Goal: Task Accomplishment & Management: Complete application form

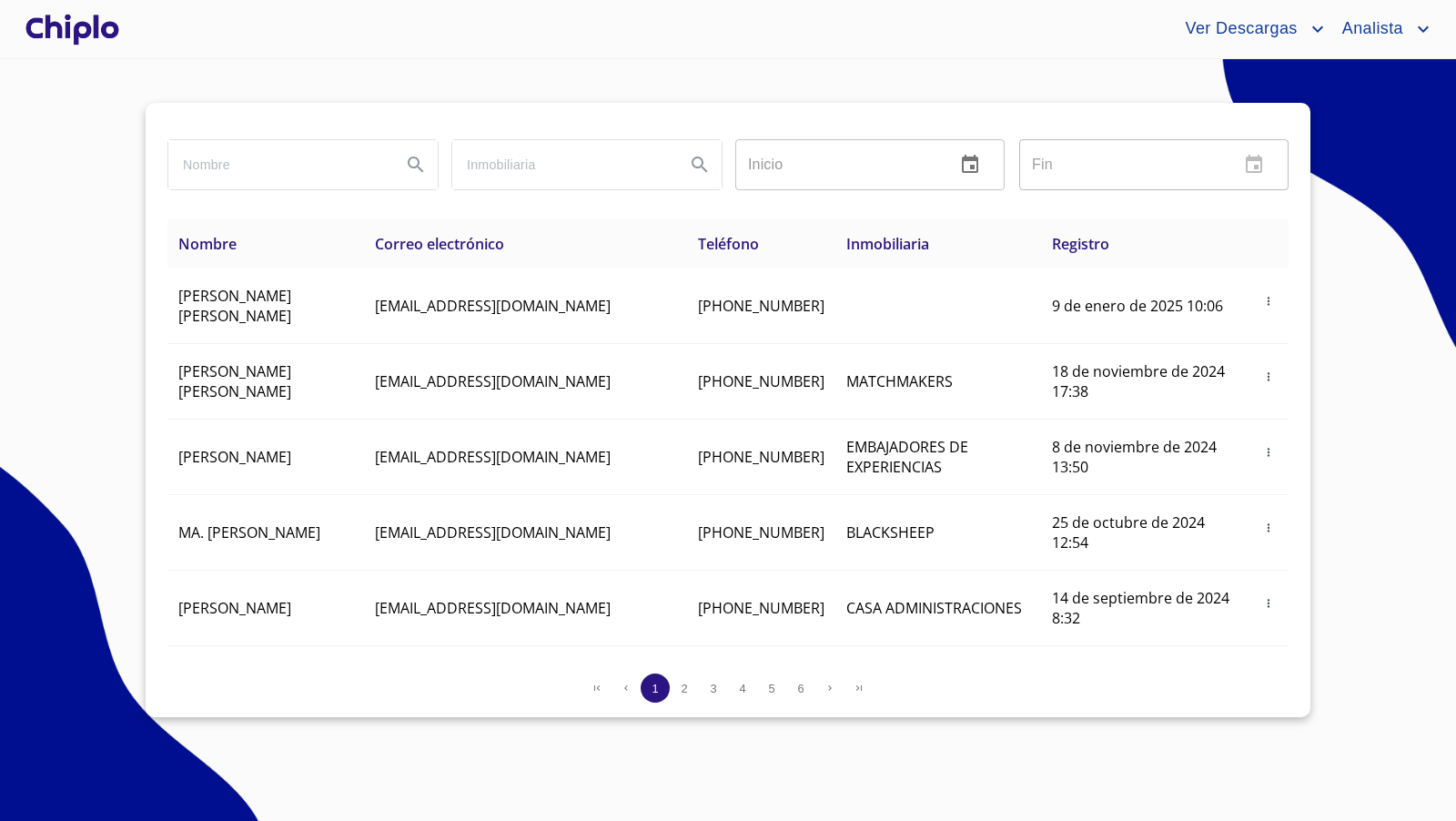
click at [84, 20] on div at bounding box center [72, 29] width 101 height 58
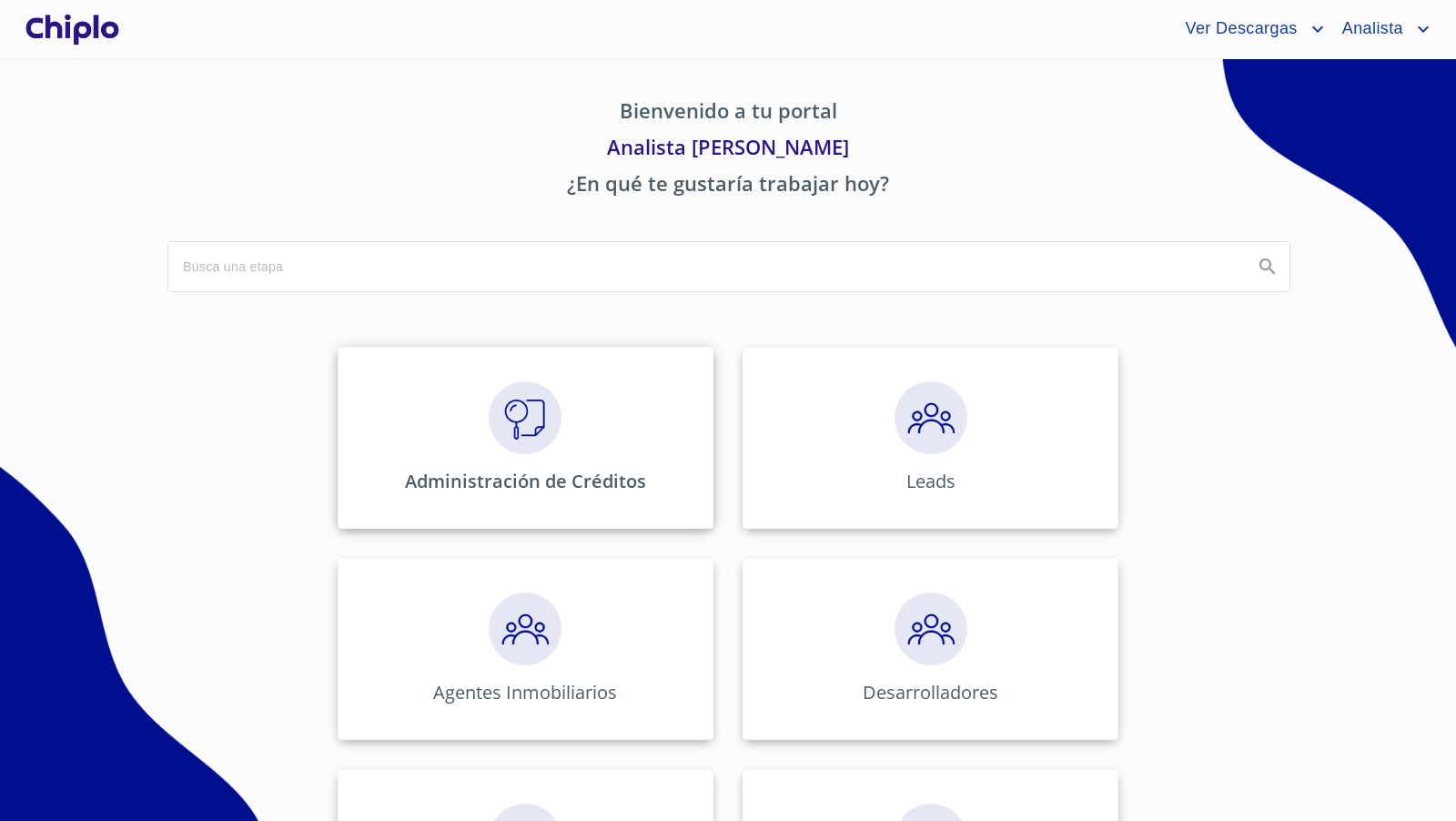
click at [502, 468] on p "Administración de Créditos" at bounding box center [526, 481] width 241 height 25
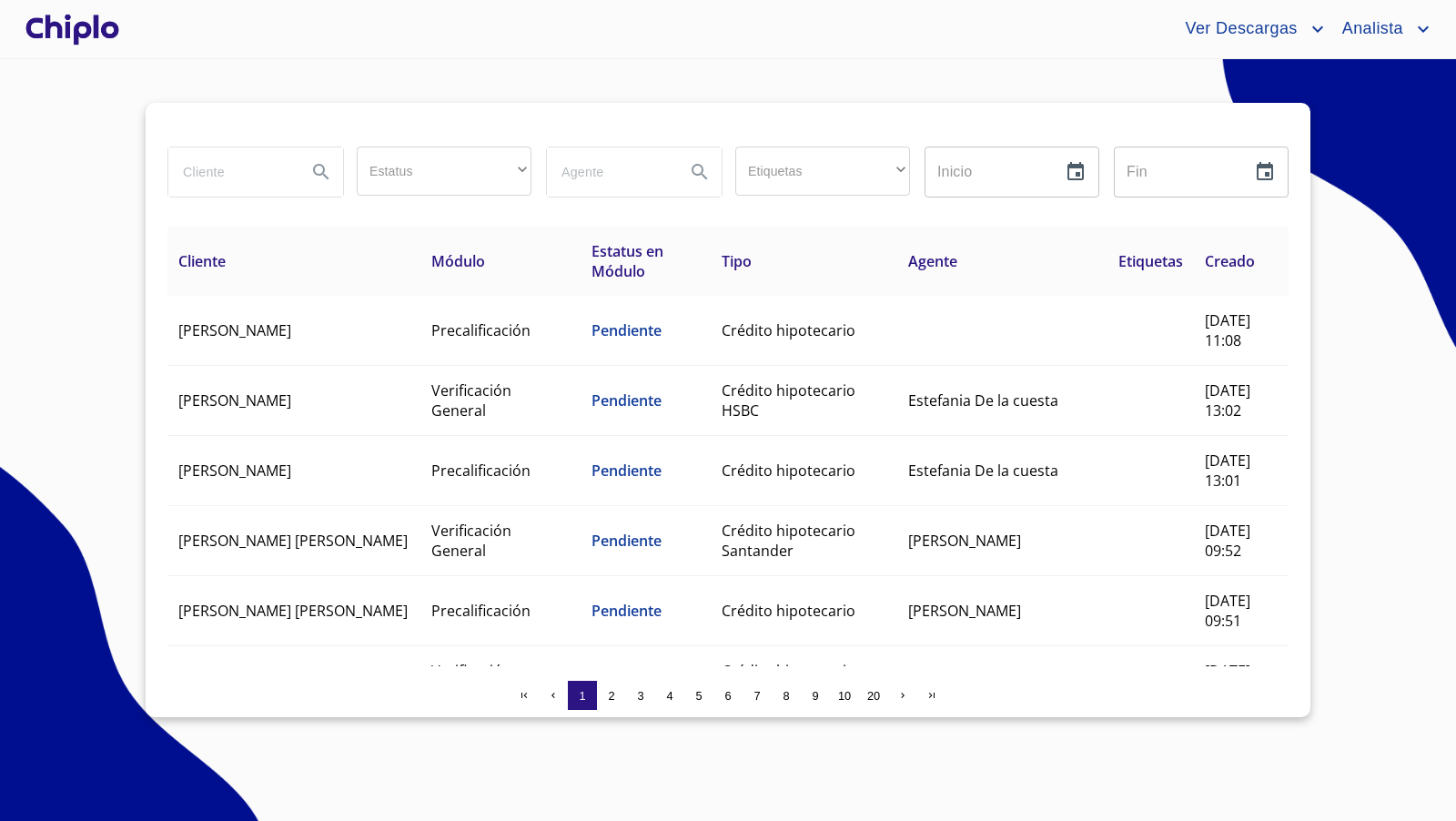
click at [224, 172] on input "search" at bounding box center [230, 172] width 123 height 49
type input "oscar"
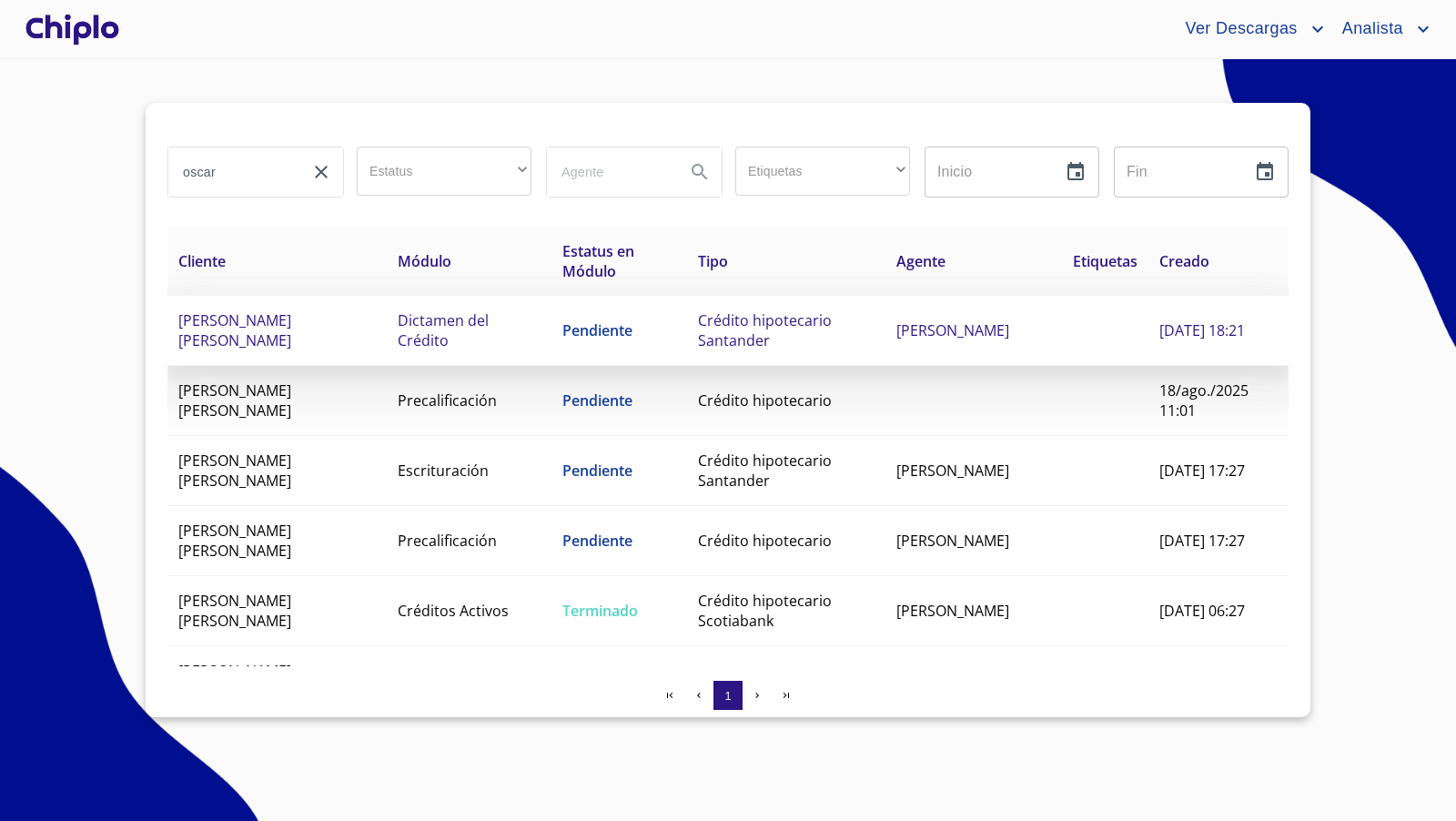
click at [446, 329] on span "Dictamen del Crédito" at bounding box center [443, 330] width 91 height 40
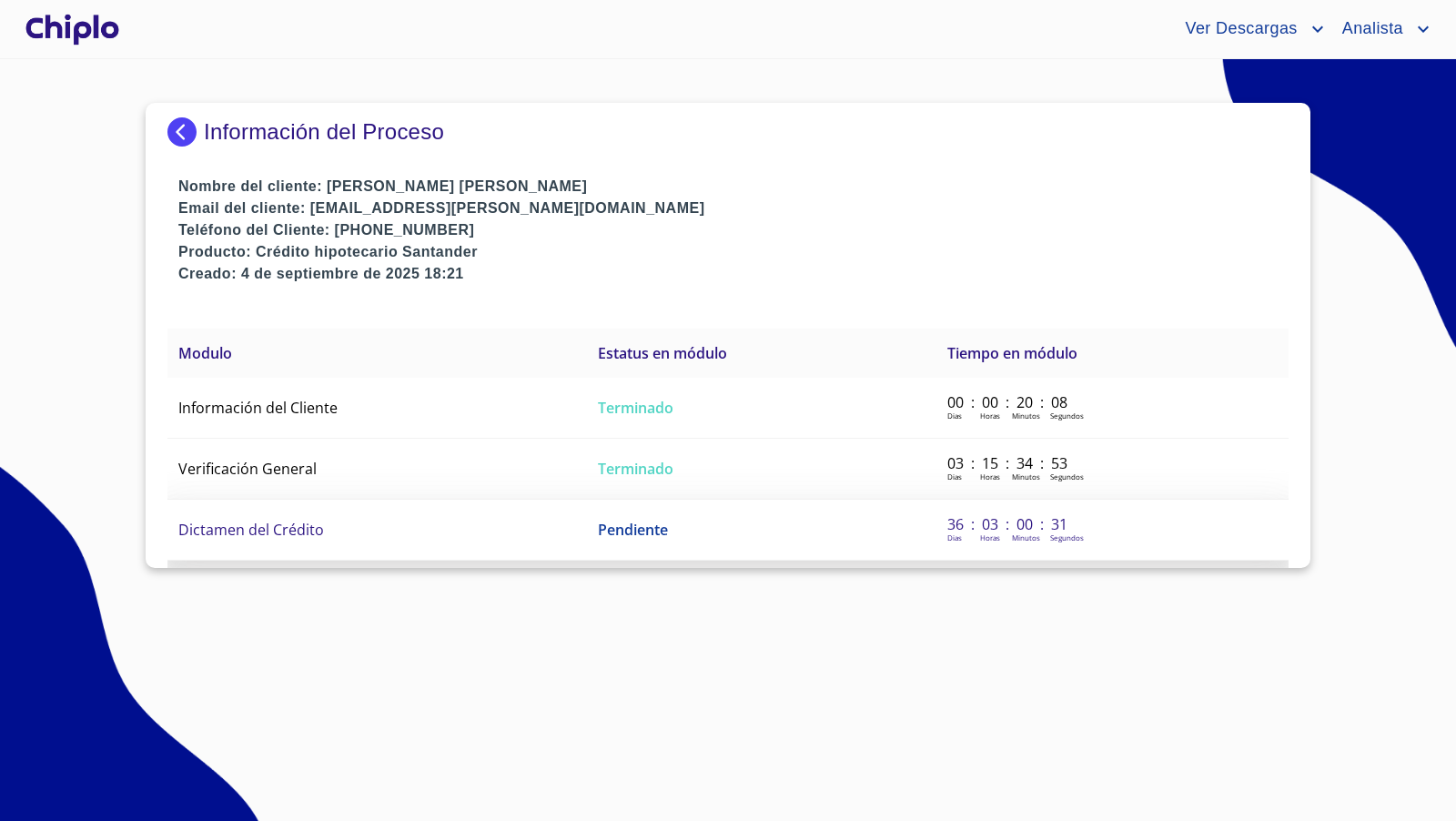
click at [261, 523] on span "Dictamen del Crédito" at bounding box center [251, 529] width 145 height 20
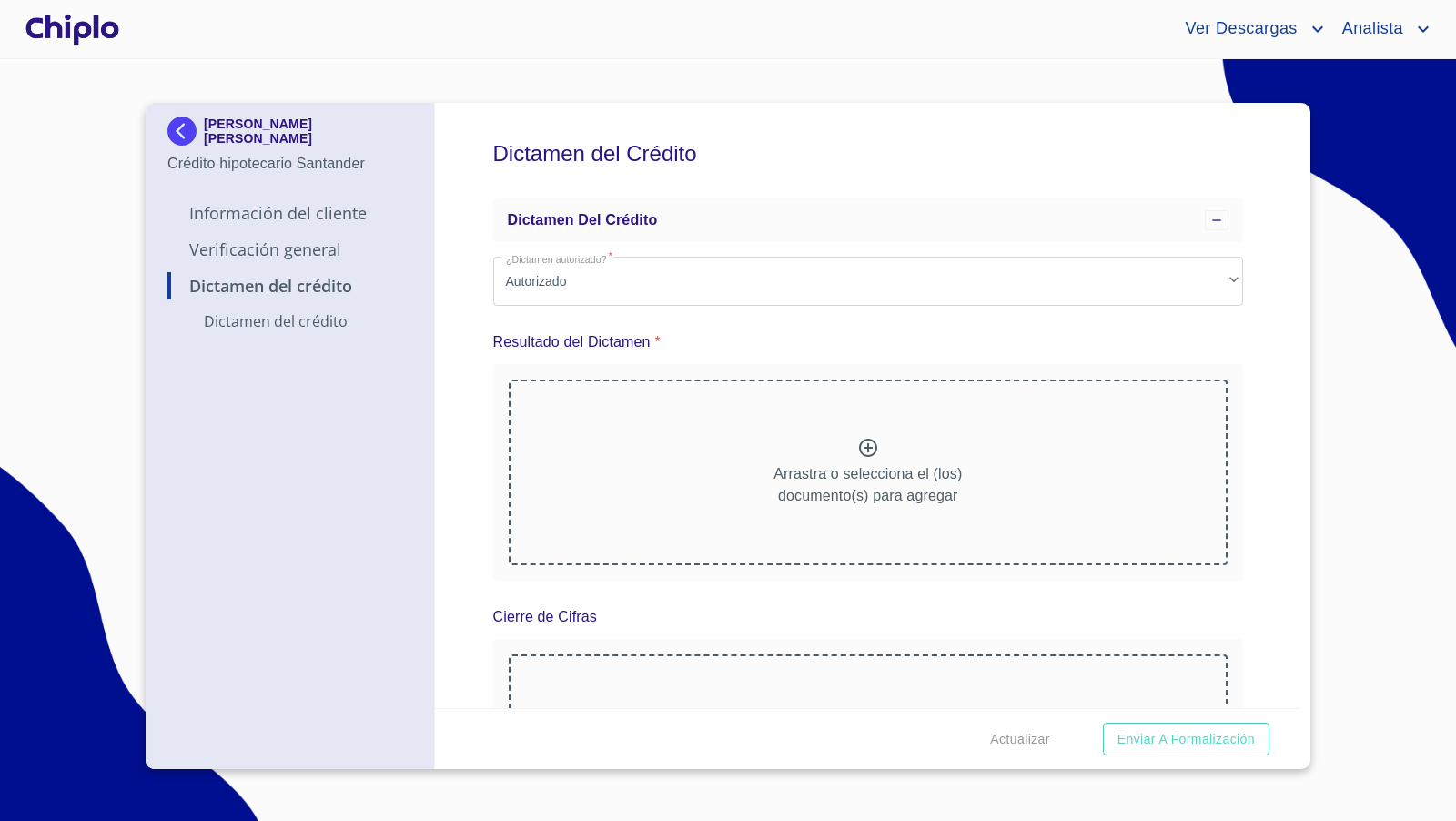
click at [822, 458] on div "Arrastra o selecciona el (los) documento(s) para agregar" at bounding box center [869, 472] width 720 height 186
click at [840, 470] on p "Arrastra o selecciona el (los) documento(s) para agregar" at bounding box center [868, 484] width 188 height 43
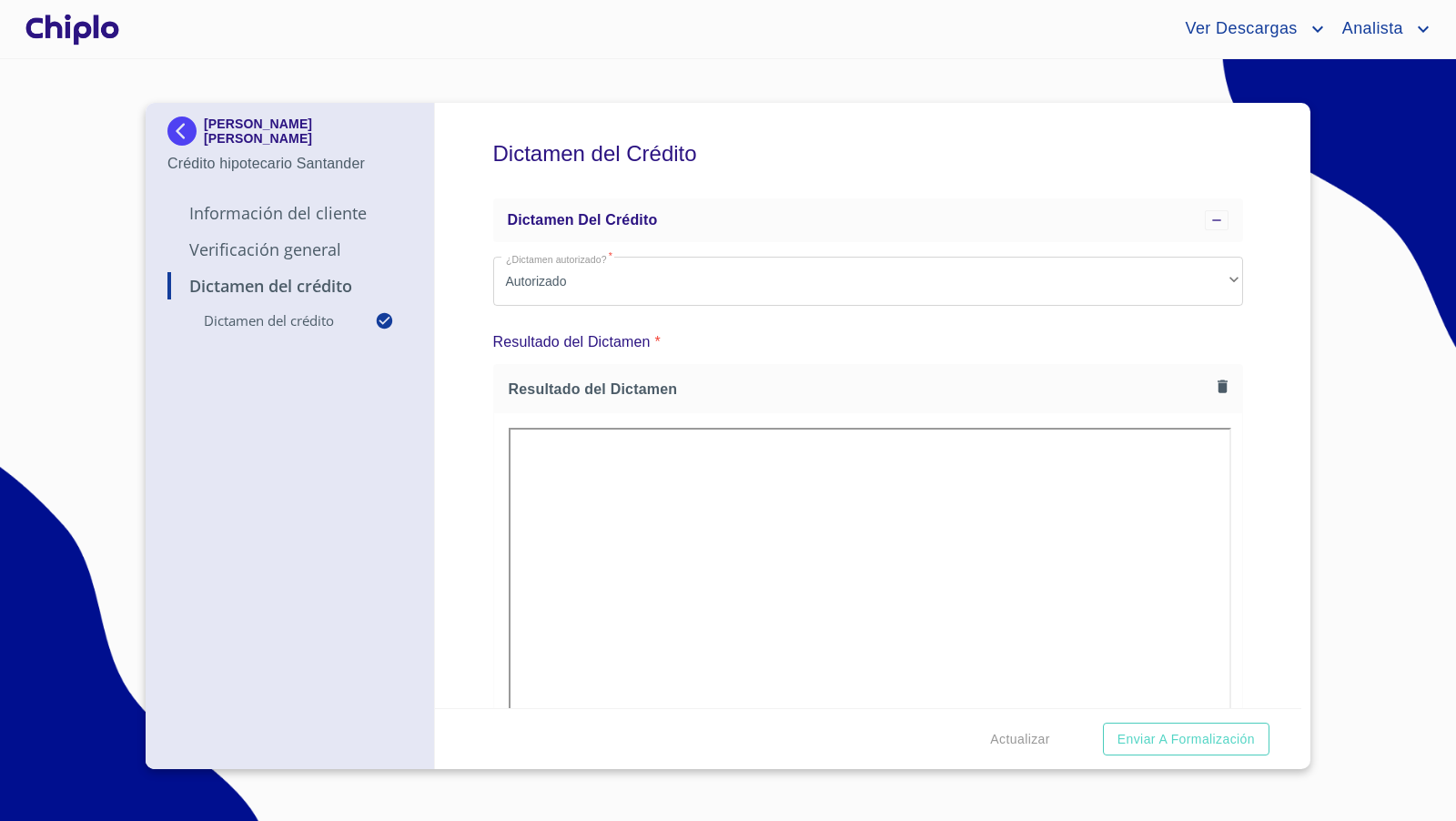
click at [77, 32] on div at bounding box center [72, 29] width 101 height 58
